Goal: Task Accomplishment & Management: Use online tool/utility

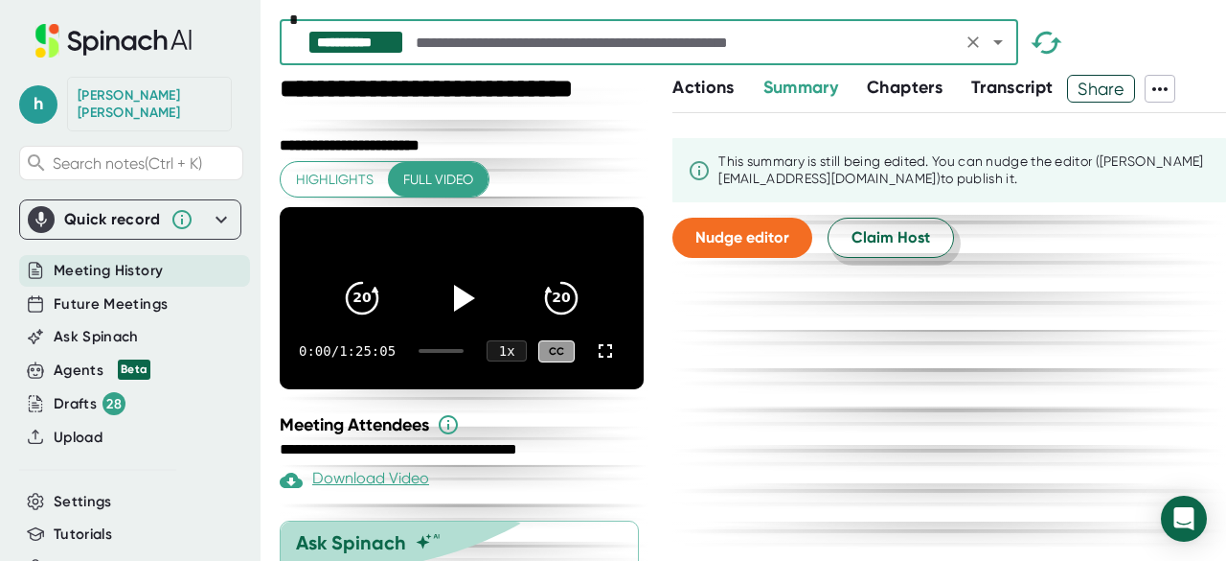
click at [857, 240] on span "Claim Host" at bounding box center [891, 237] width 79 height 23
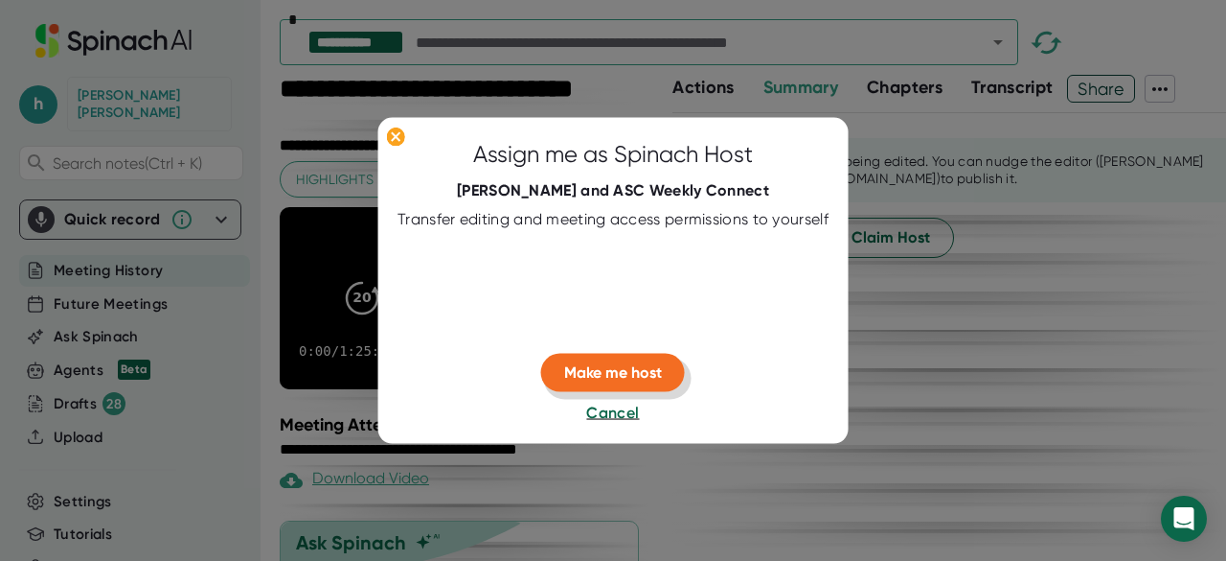
click at [629, 378] on span "Make me host" at bounding box center [613, 372] width 98 height 18
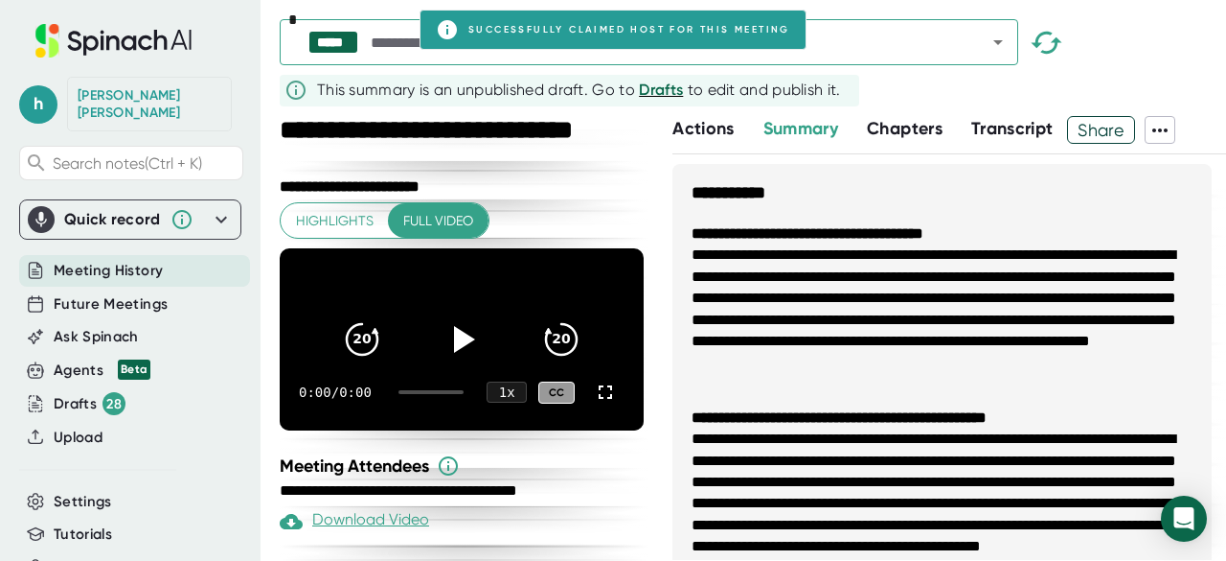
click at [707, 140] on button "Actions" at bounding box center [703, 129] width 61 height 26
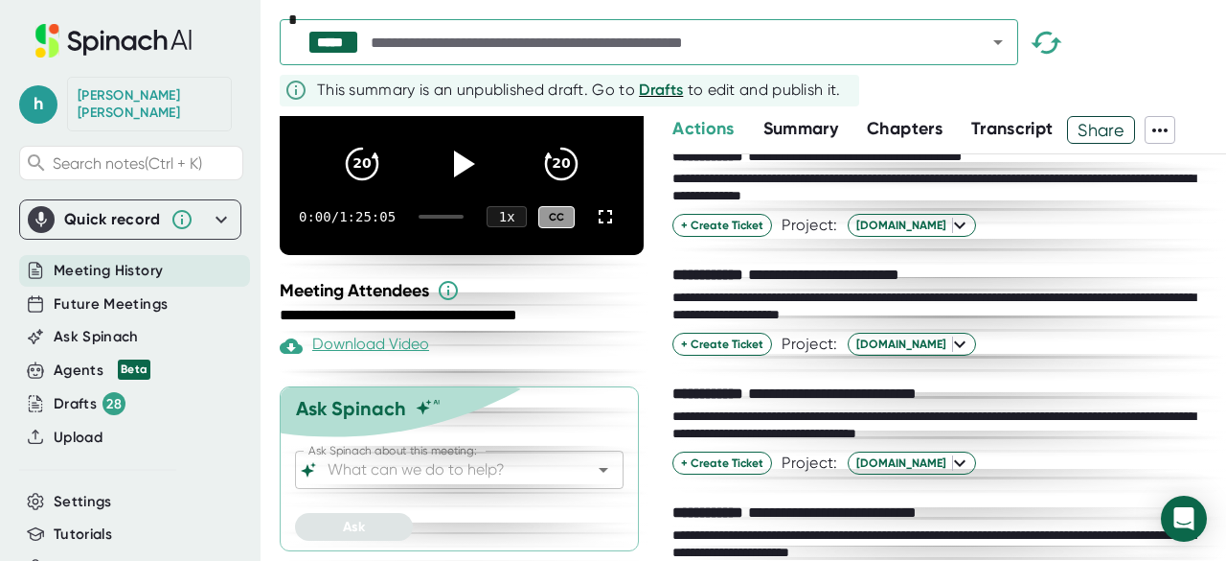
scroll to position [1830, 0]
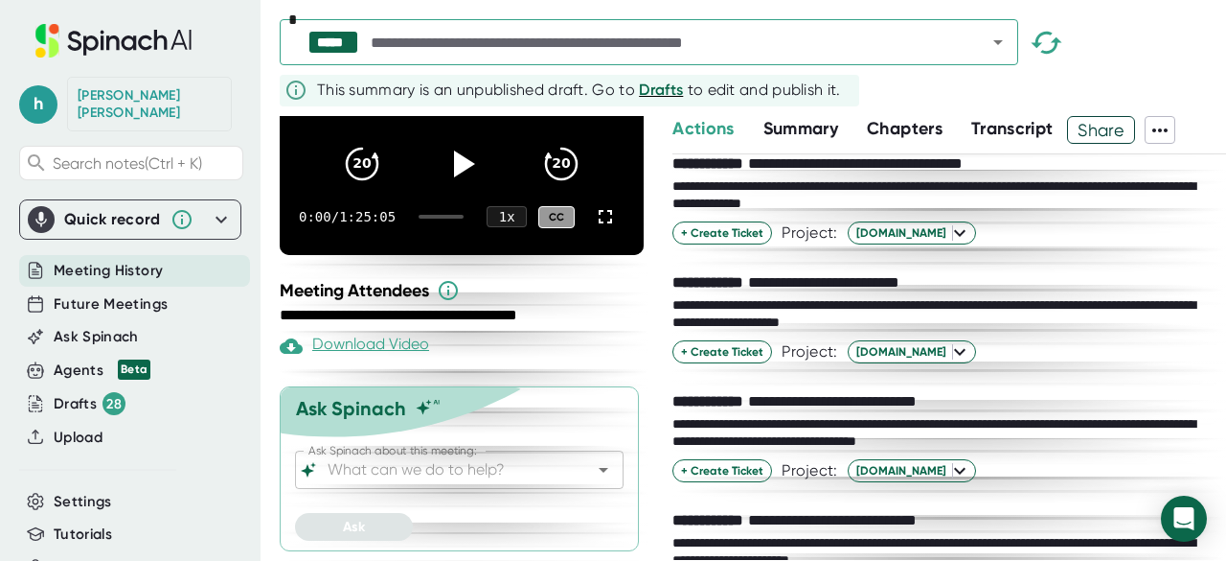
click at [1000, 45] on icon "Open" at bounding box center [998, 42] width 23 height 23
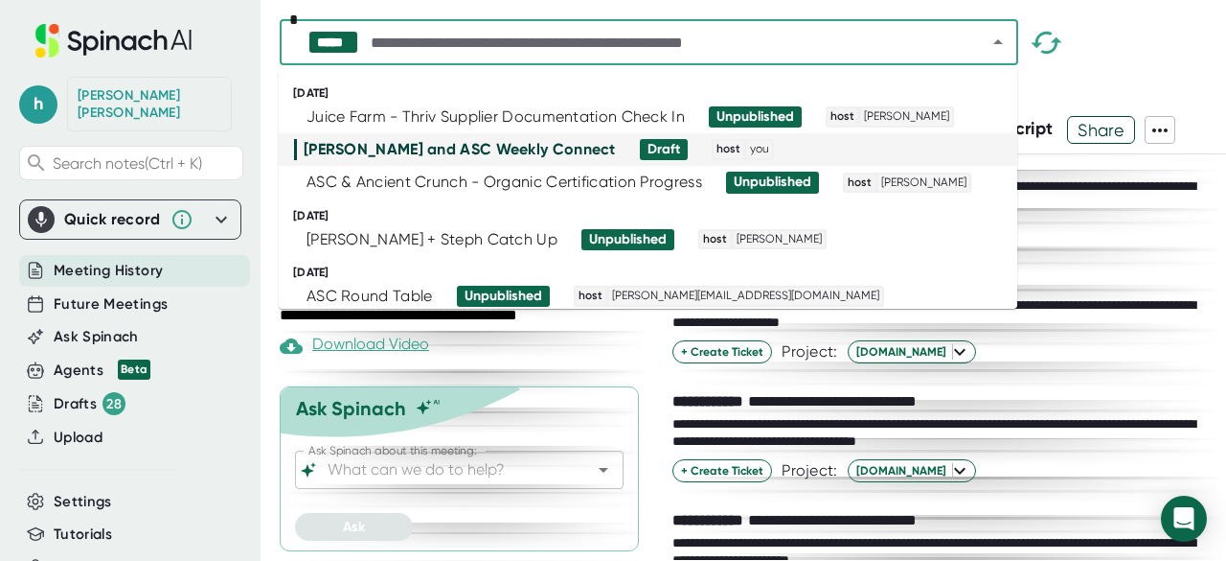
click at [1105, 221] on div "+ Create Ticket Project: [DOMAIN_NAME]" at bounding box center [950, 232] width 554 height 23
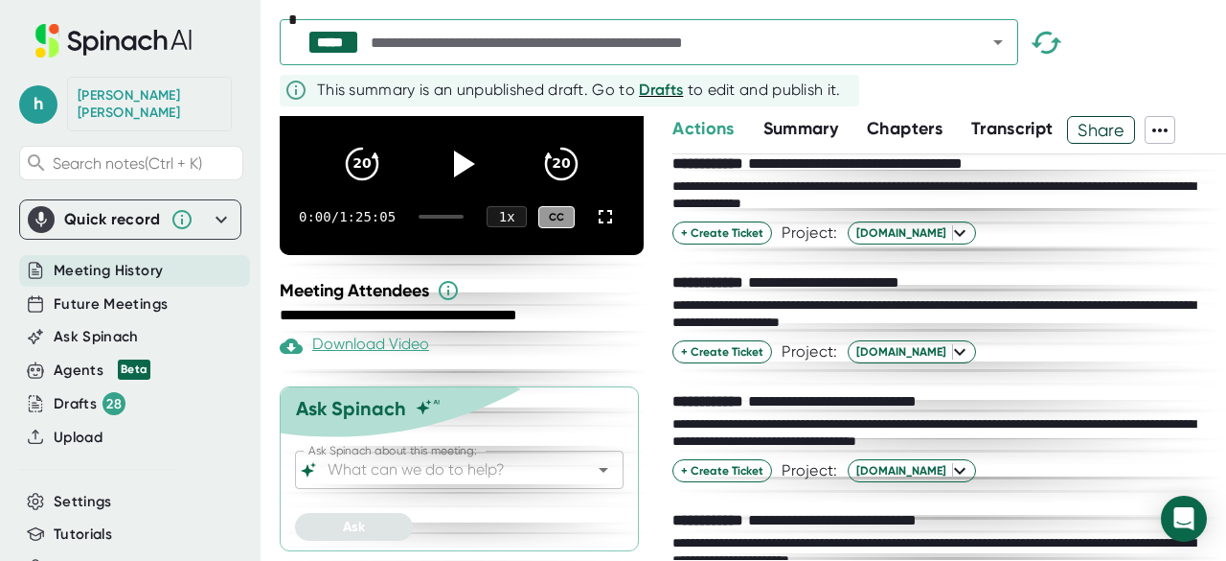
scroll to position [1888, 0]
